Goal: Check status: Check status

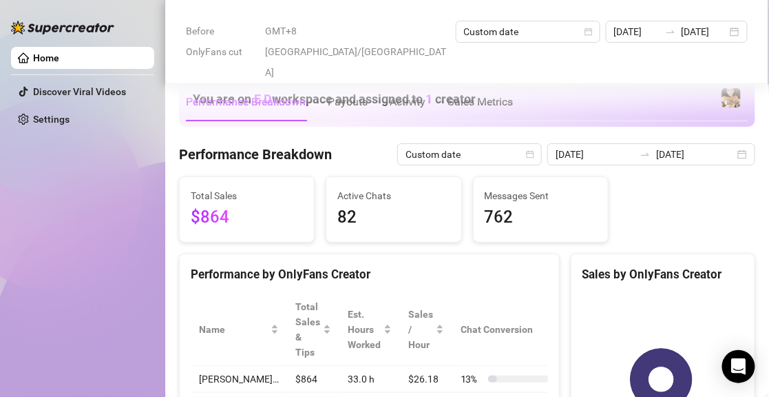
scroll to position [688, 0]
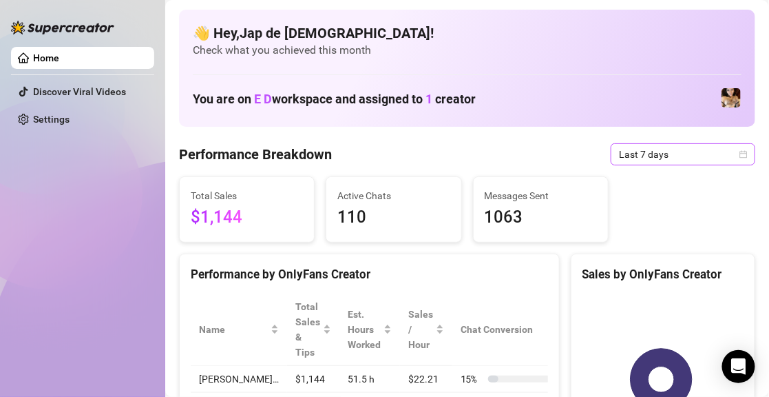
click at [660, 158] on span "Last 7 days" at bounding box center [683, 154] width 128 height 21
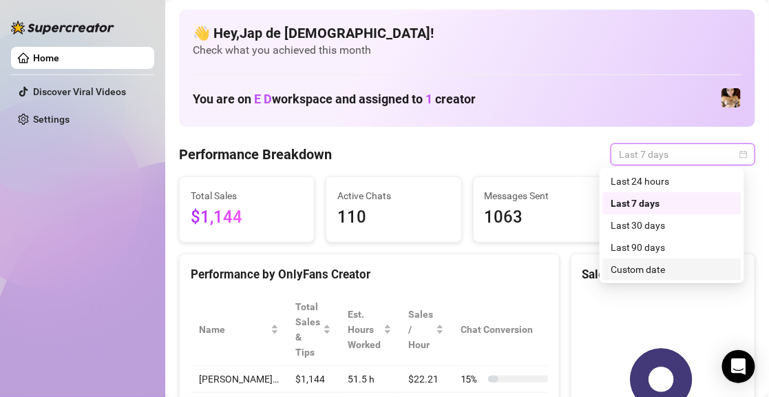
click at [664, 270] on div "Custom date" at bounding box center [672, 269] width 123 height 15
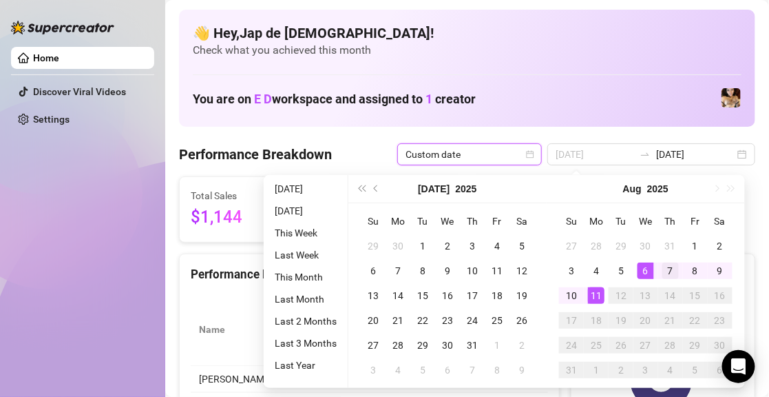
type input "[DATE]"
click at [666, 274] on div "7" at bounding box center [670, 270] width 17 height 17
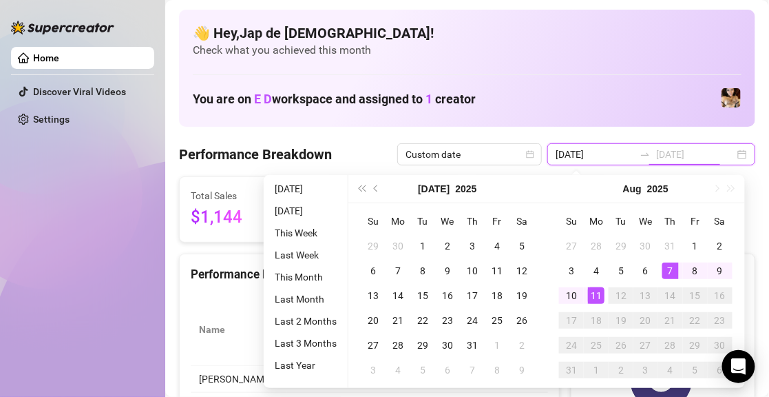
type input "[DATE]"
click at [596, 297] on div "11" at bounding box center [596, 295] width 17 height 17
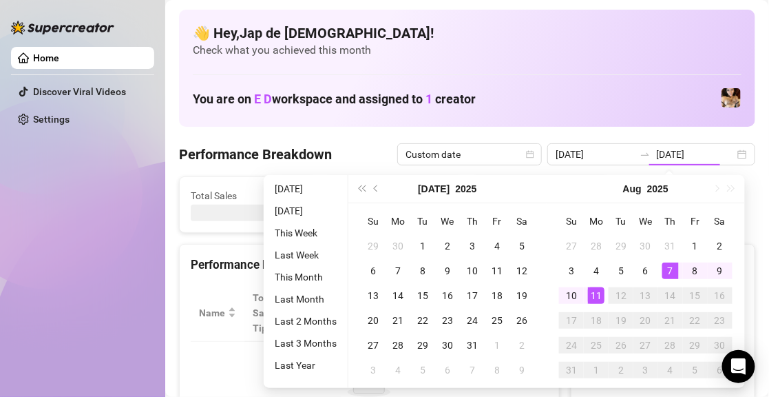
type input "[DATE]"
